Goal: Find specific page/section: Find specific page/section

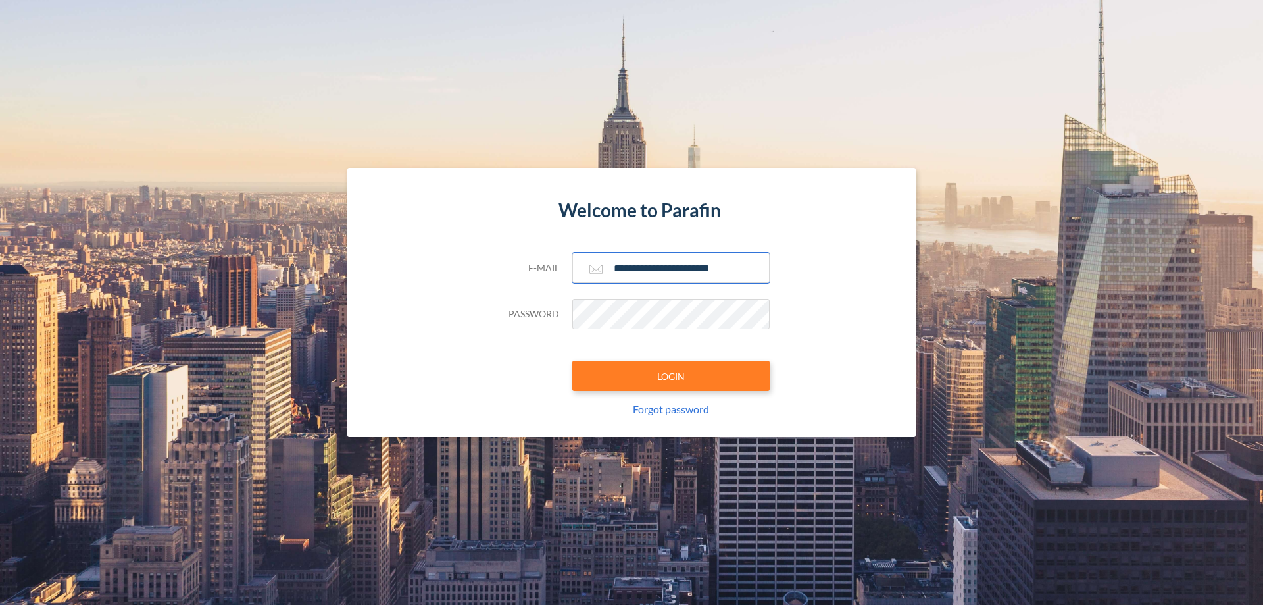
type input "**********"
click at [671, 376] on button "LOGIN" at bounding box center [670, 375] width 197 height 30
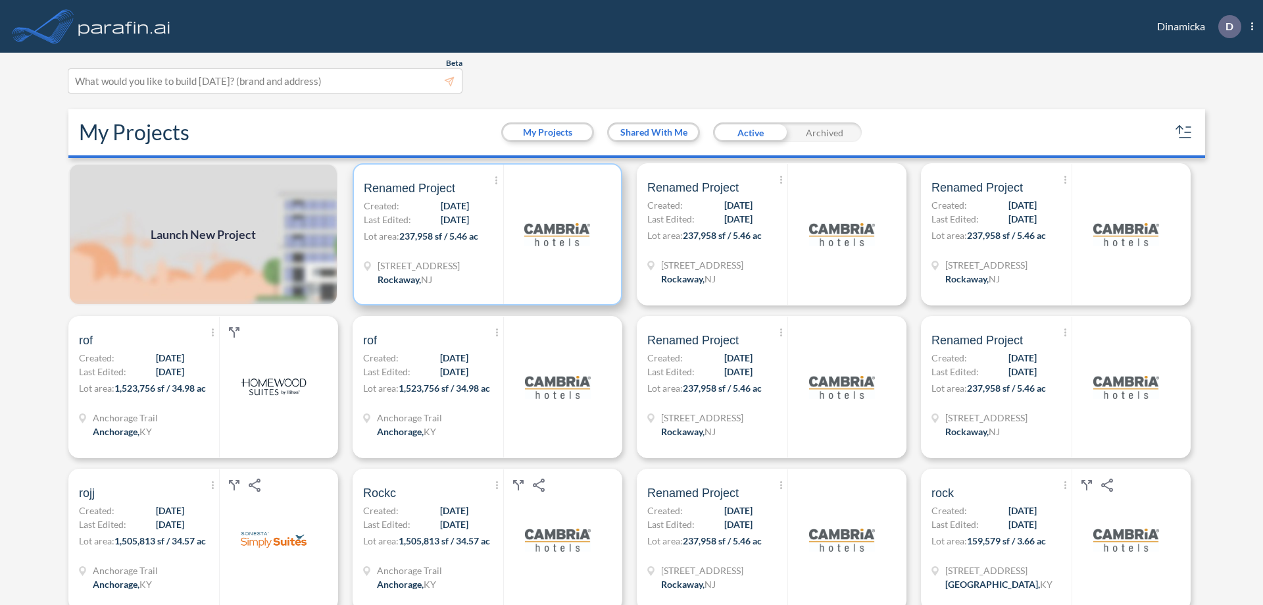
scroll to position [3, 0]
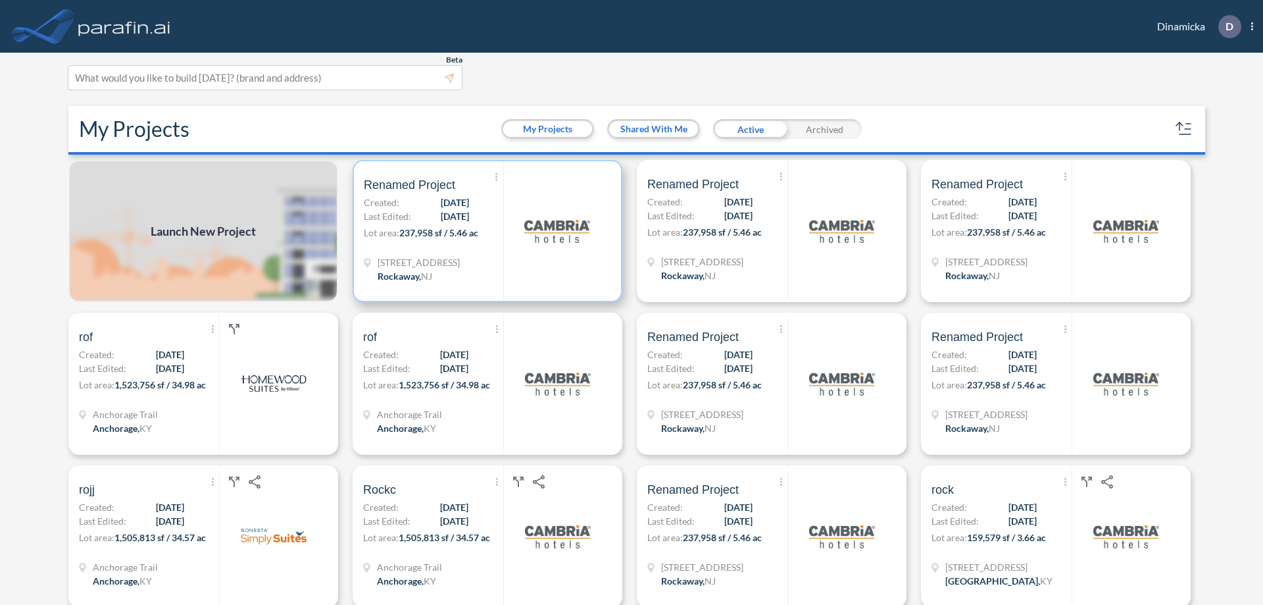
click at [485, 231] on p "Lot area: 237,958 sf / 5.46 ac" at bounding box center [433, 235] width 139 height 19
